Goal: Information Seeking & Learning: Learn about a topic

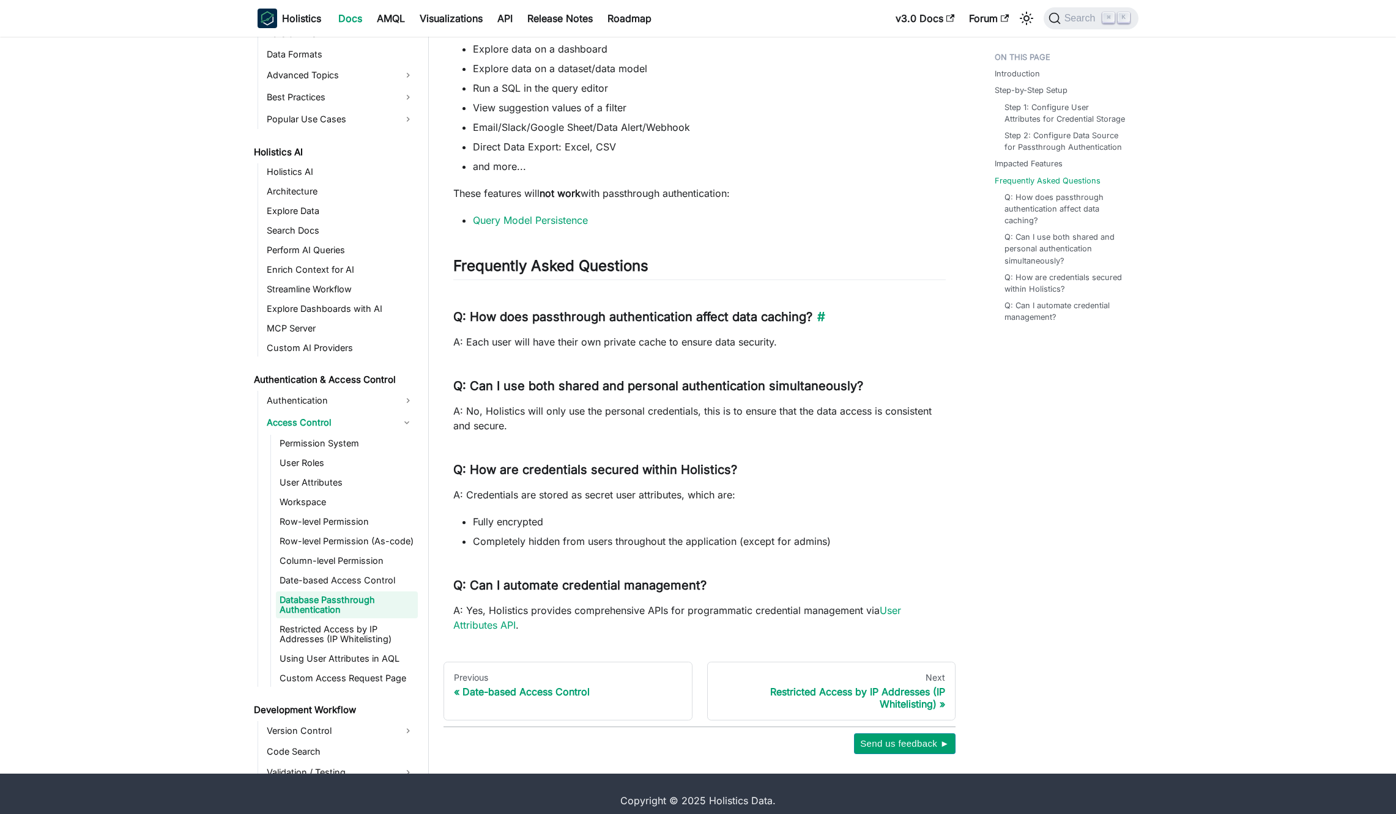
scroll to position [1589, 0]
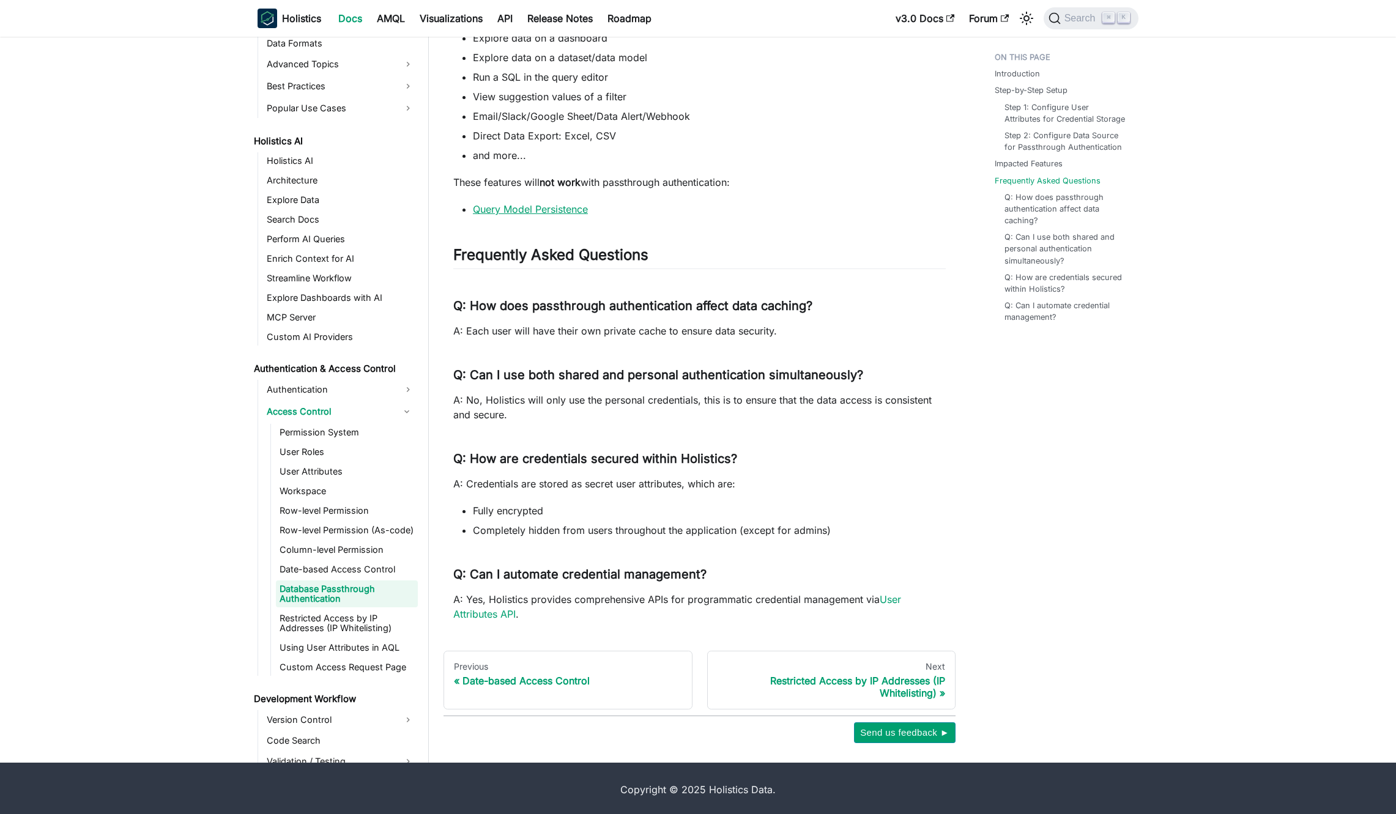
click at [551, 215] on link "Query Model Persistence" at bounding box center [530, 209] width 115 height 12
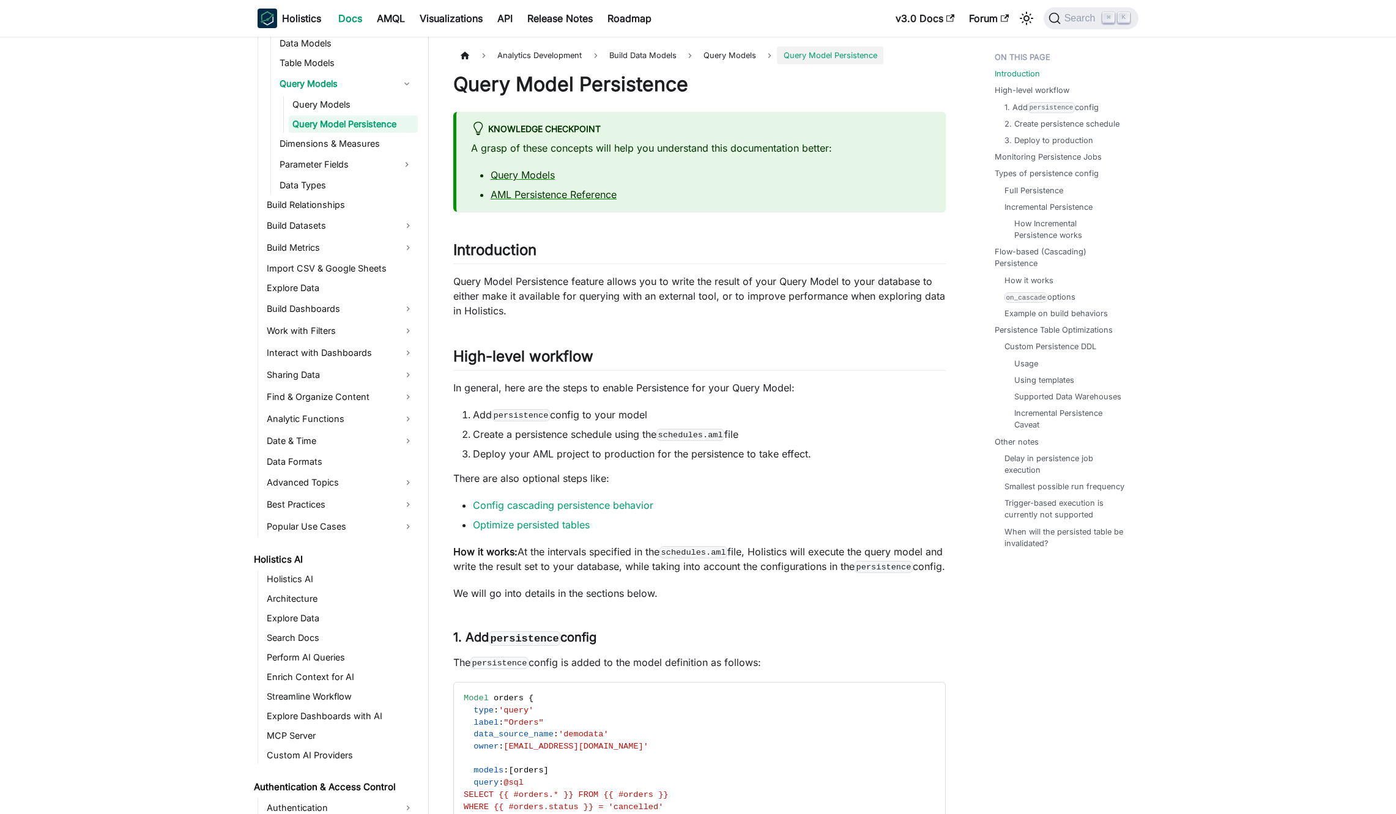
scroll to position [254, 0]
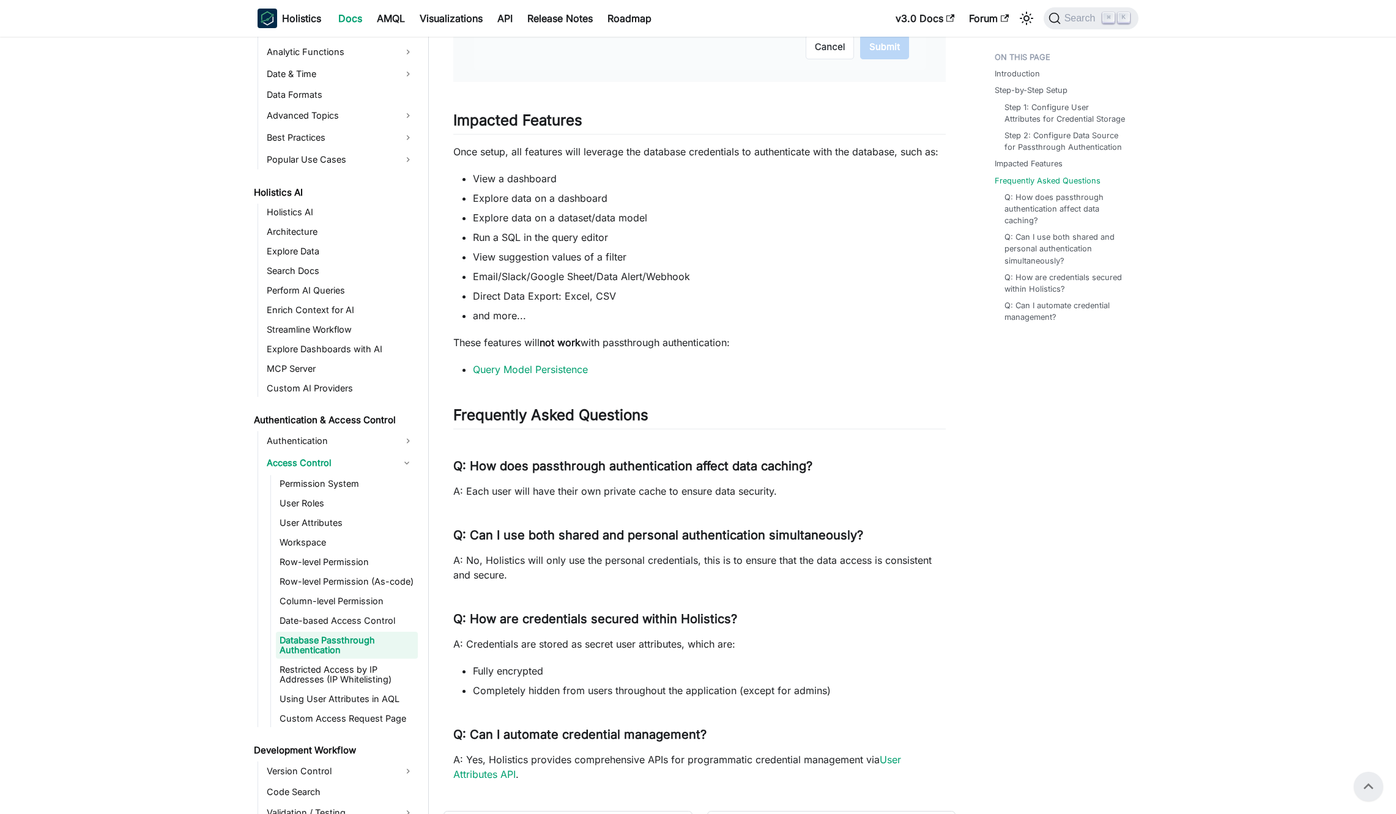
scroll to position [1324, 0]
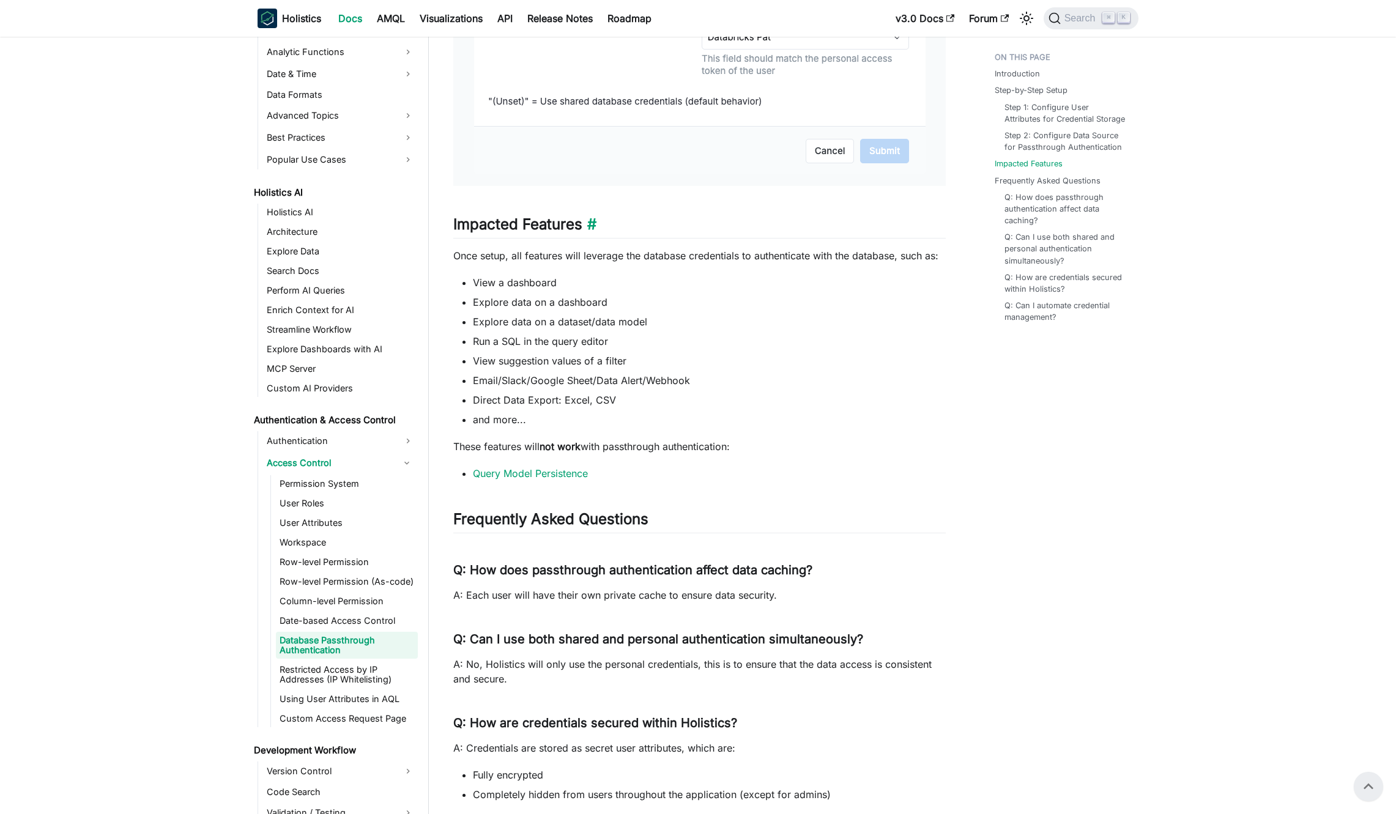
drag, startPoint x: 586, startPoint y: 237, endPoint x: 564, endPoint y: 221, distance: 27.5
click at [586, 233] on link "​" at bounding box center [589, 224] width 14 height 18
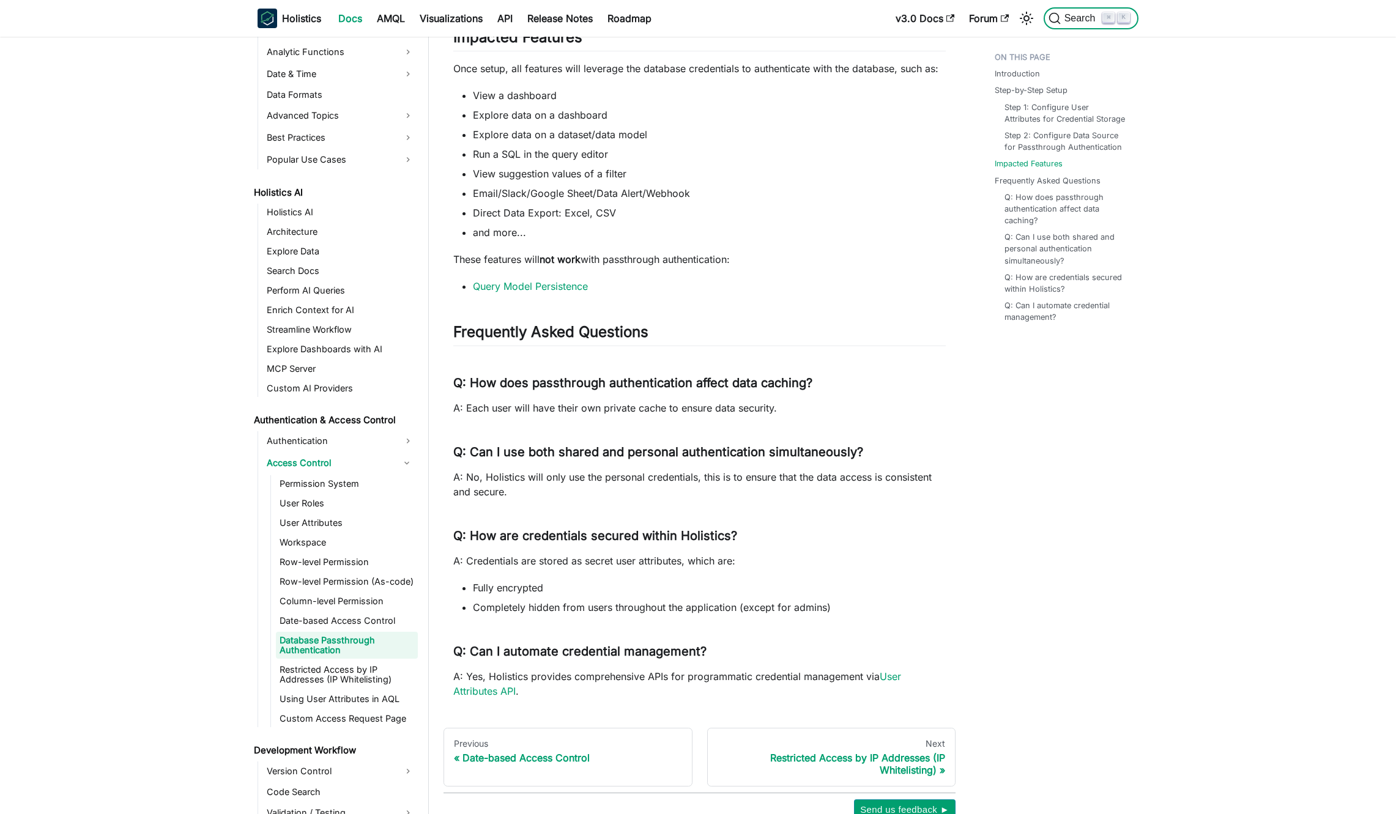
click at [1096, 15] on span "Search" at bounding box center [1082, 18] width 42 height 11
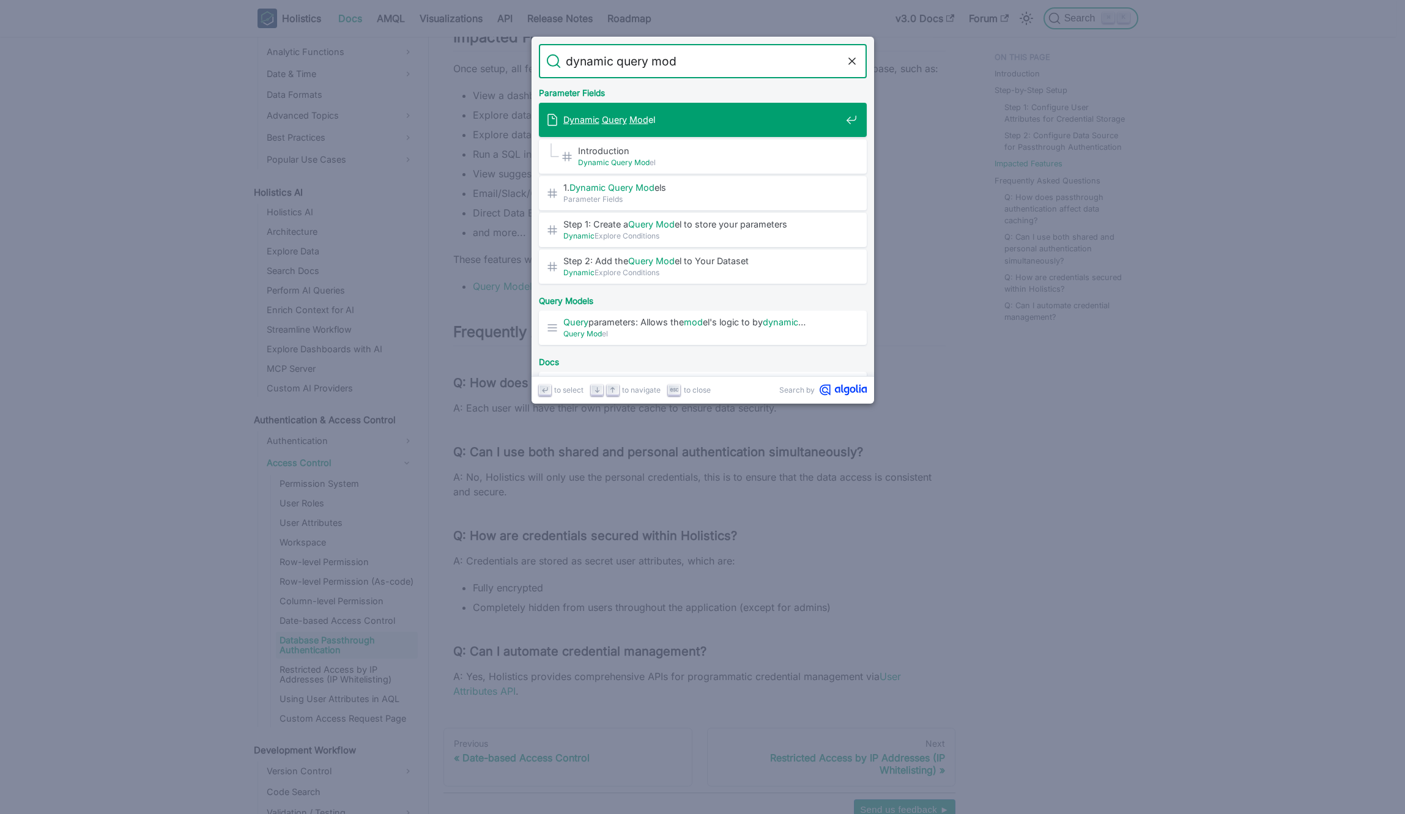
type input "dynamic query mode"
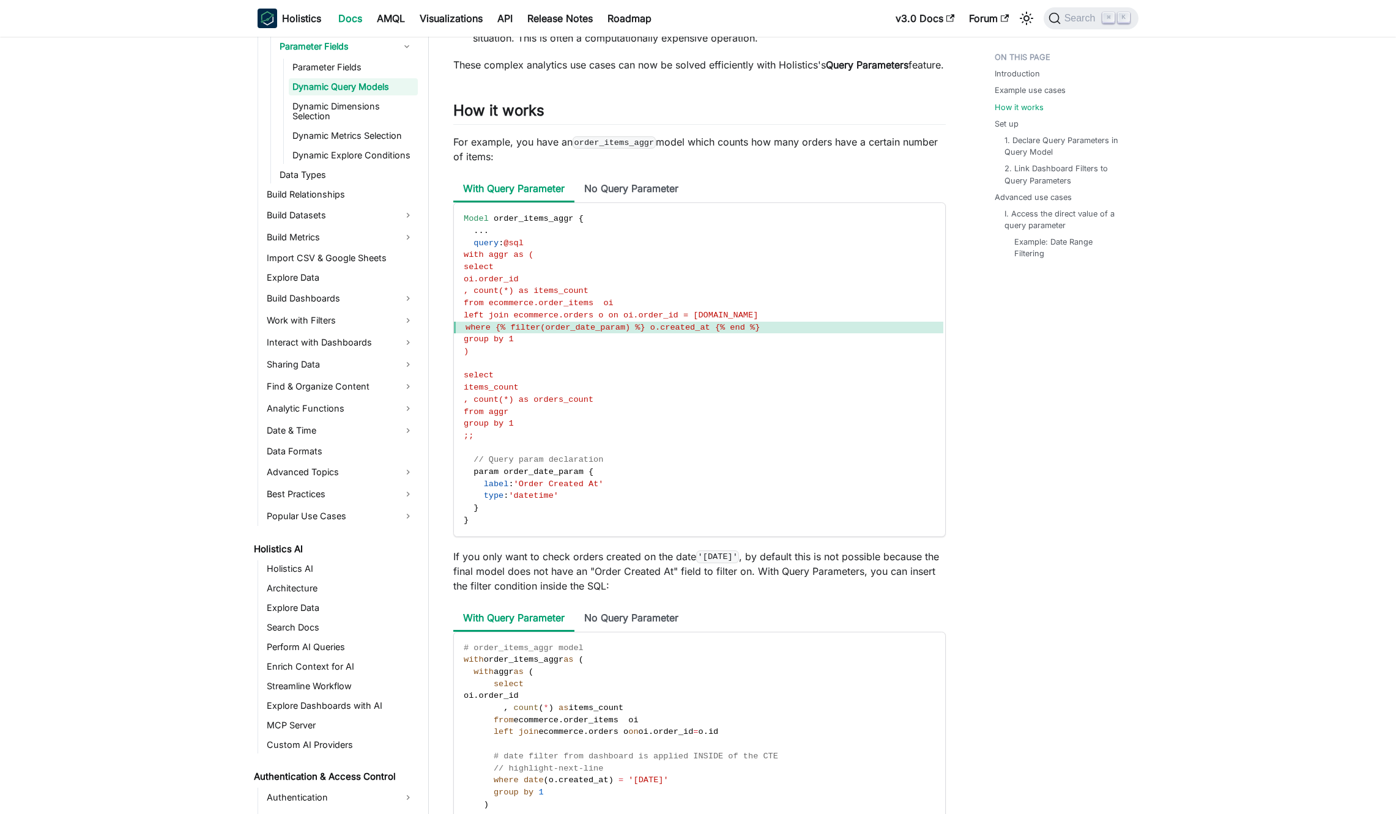
scroll to position [948, 0]
